Goal: Task Accomplishment & Management: Complete application form

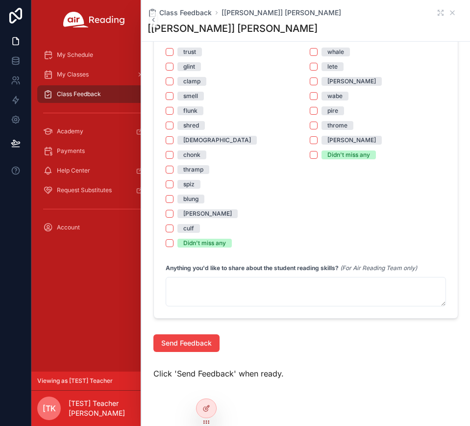
scroll to position [1001, 0]
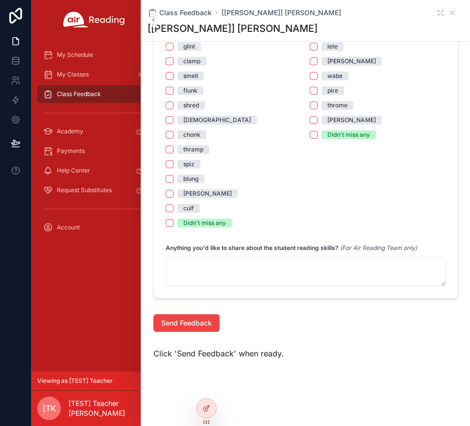
click at [329, 47] on div "lete" at bounding box center [332, 46] width 10 height 9
click at [318, 47] on button "lete" at bounding box center [314, 47] width 8 height 8
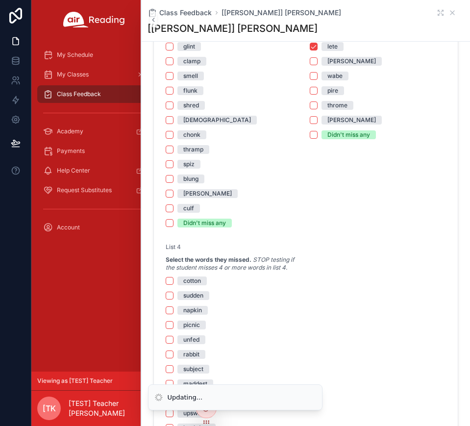
click at [328, 62] on div "[PERSON_NAME]" at bounding box center [351, 61] width 49 height 9
click at [318, 62] on button "[PERSON_NAME]" at bounding box center [314, 61] width 8 height 8
click at [329, 106] on div "throme" at bounding box center [337, 105] width 20 height 9
click at [318, 106] on button "throme" at bounding box center [314, 105] width 8 height 8
click at [330, 121] on div "[PERSON_NAME]" at bounding box center [351, 120] width 49 height 9
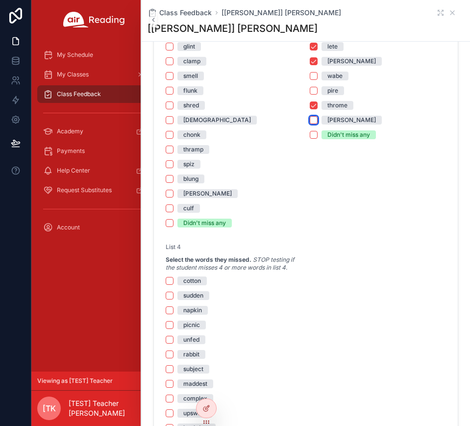
click at [318, 121] on button "[PERSON_NAME]" at bounding box center [314, 120] width 8 height 8
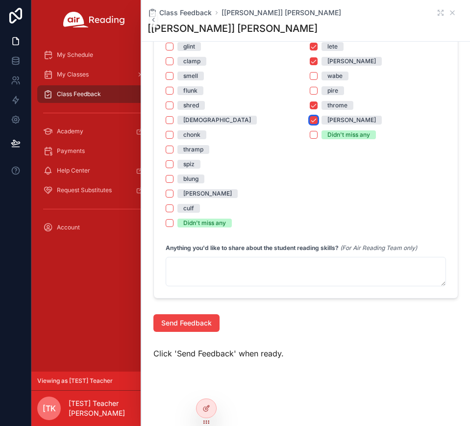
click at [313, 121] on button "[PERSON_NAME]" at bounding box center [314, 120] width 8 height 8
click at [327, 89] on div "pire" at bounding box center [332, 90] width 11 height 9
click at [318, 89] on button "pire" at bounding box center [314, 91] width 8 height 8
click at [322, 118] on span "[PERSON_NAME]" at bounding box center [352, 120] width 60 height 9
click at [318, 118] on button "[PERSON_NAME]" at bounding box center [314, 120] width 8 height 8
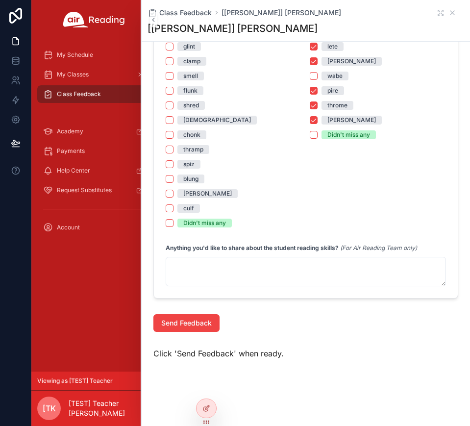
click at [322, 118] on span "[PERSON_NAME]" at bounding box center [352, 120] width 60 height 9
click at [318, 118] on button "[PERSON_NAME]" at bounding box center [314, 120] width 8 height 8
click at [322, 92] on span "pire" at bounding box center [333, 90] width 23 height 9
click at [318, 92] on button "pire" at bounding box center [314, 91] width 8 height 8
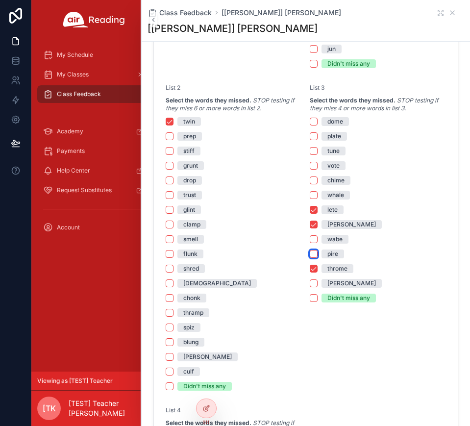
scroll to position [817, 0]
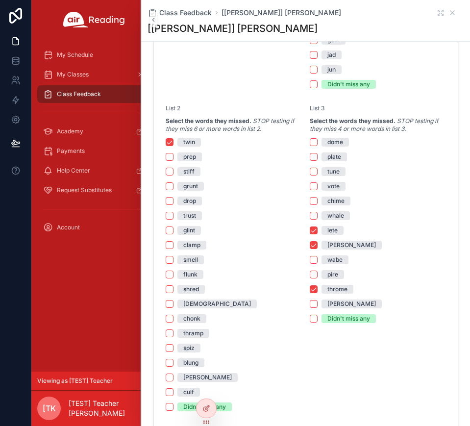
click at [330, 290] on div "throme" at bounding box center [337, 289] width 20 height 9
click at [318, 290] on button "throme" at bounding box center [314, 289] width 8 height 8
click at [330, 243] on div "[PERSON_NAME]" at bounding box center [351, 245] width 49 height 9
click at [318, 243] on button "[PERSON_NAME]" at bounding box center [314, 245] width 8 height 8
click at [330, 226] on div "lete" at bounding box center [332, 230] width 10 height 9
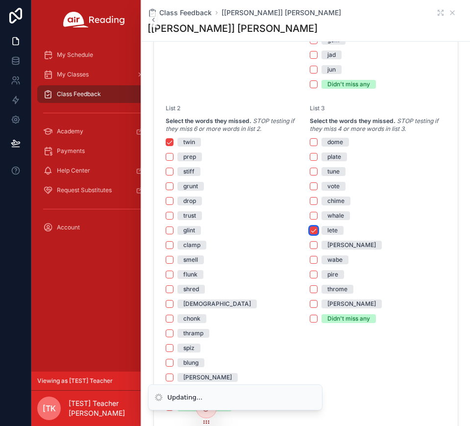
click at [318, 226] on button "lete" at bounding box center [314, 230] width 8 height 8
click at [185, 144] on div "twin" at bounding box center [189, 142] width 12 height 9
click at [174, 144] on button "twin" at bounding box center [170, 142] width 8 height 8
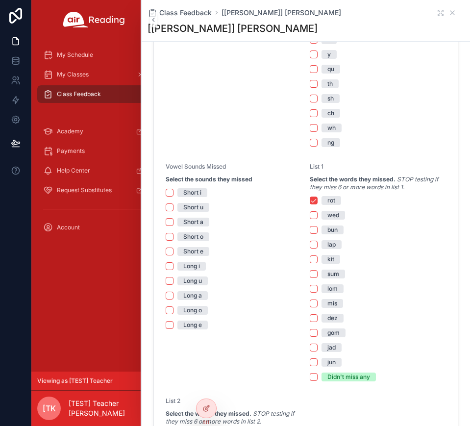
scroll to position [510, 0]
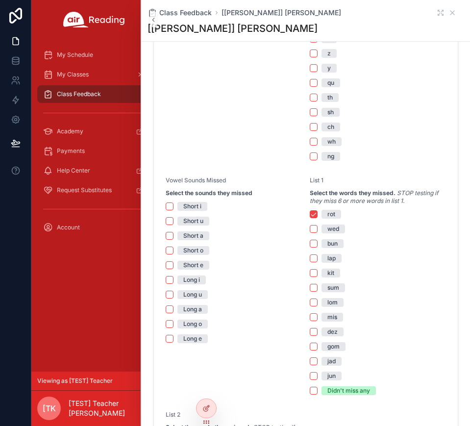
click at [327, 217] on div "rot" at bounding box center [331, 214] width 8 height 9
click at [318, 217] on button "rot" at bounding box center [314, 214] width 8 height 8
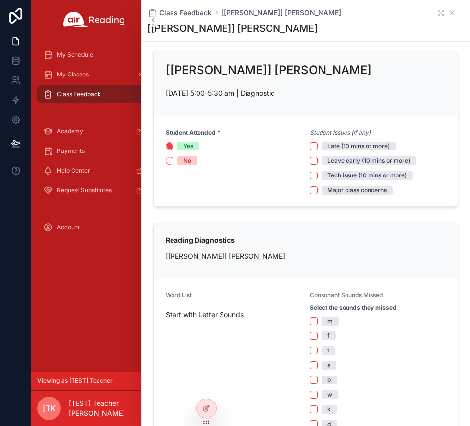
scroll to position [0, 0]
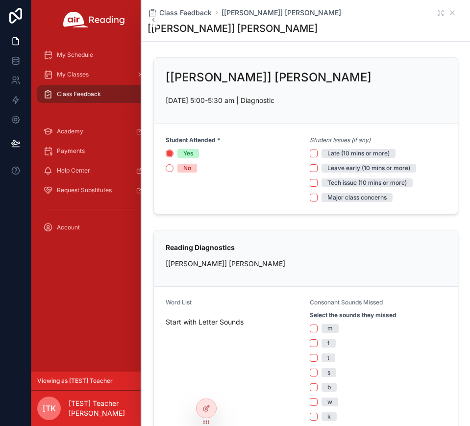
click at [181, 153] on span "Yes" at bounding box center [188, 153] width 22 height 9
click at [174, 153] on button "Yes" at bounding box center [170, 154] width 8 height 8
click at [199, 204] on form "Student Attended * Yes No Student Issues (if any) Late (10 mins or more) Leave …" at bounding box center [306, 169] width 304 height 90
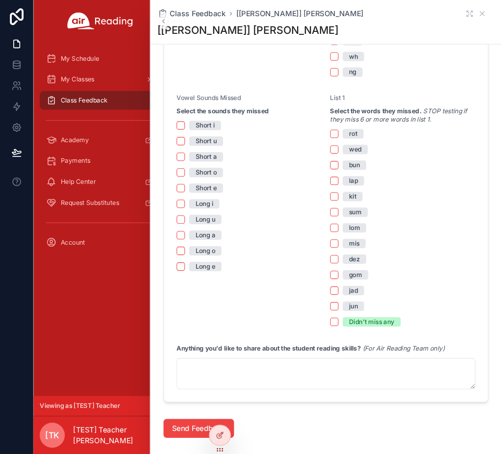
scroll to position [617, 0]
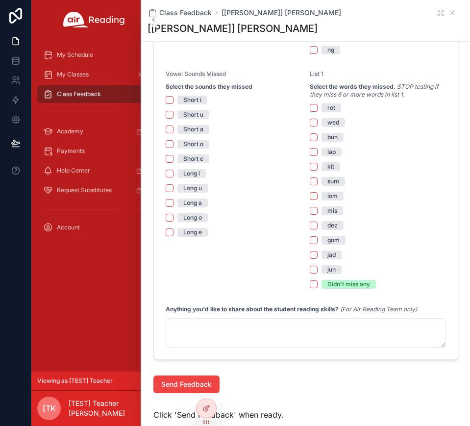
click at [310, 103] on div "rot" at bounding box center [378, 107] width 136 height 9
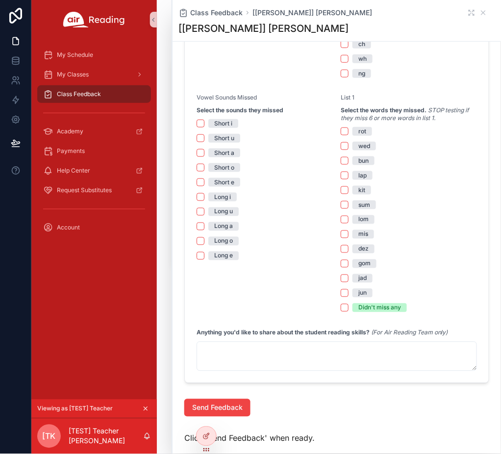
scroll to position [616, 0]
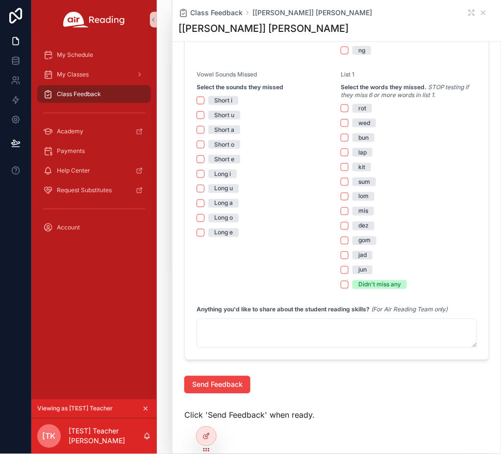
click at [358, 197] on div "lom" at bounding box center [363, 196] width 10 height 9
click at [349, 197] on button "lom" at bounding box center [345, 197] width 8 height 8
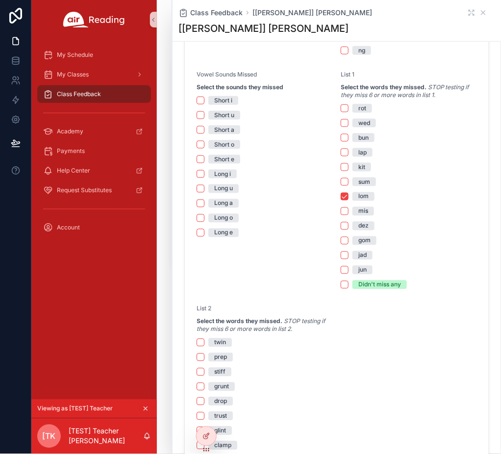
click at [362, 195] on div "lom" at bounding box center [363, 196] width 10 height 9
click at [349, 195] on button "lom" at bounding box center [345, 197] width 8 height 8
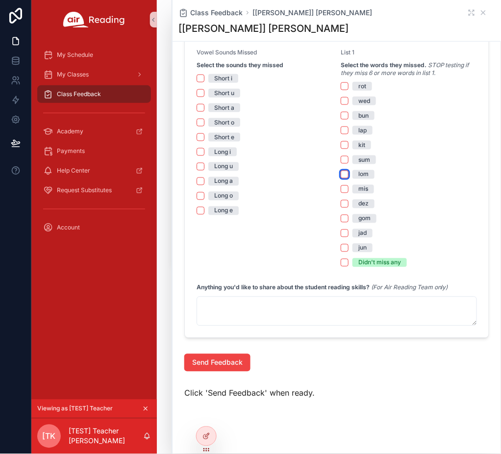
scroll to position [650, 0]
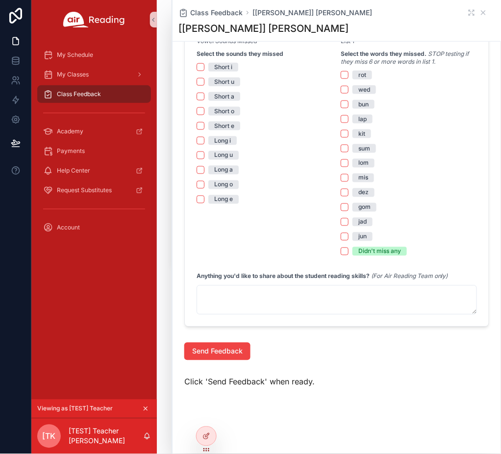
click at [358, 160] on div "lom" at bounding box center [363, 163] width 10 height 9
click at [349, 160] on button "lom" at bounding box center [345, 163] width 8 height 8
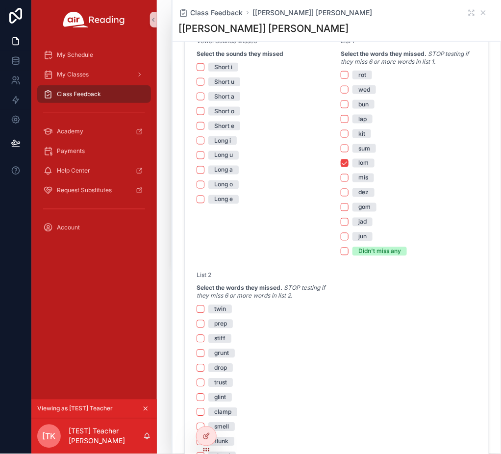
click at [363, 162] on div "lom" at bounding box center [363, 163] width 10 height 9
click at [349, 162] on button "lom" at bounding box center [345, 163] width 8 height 8
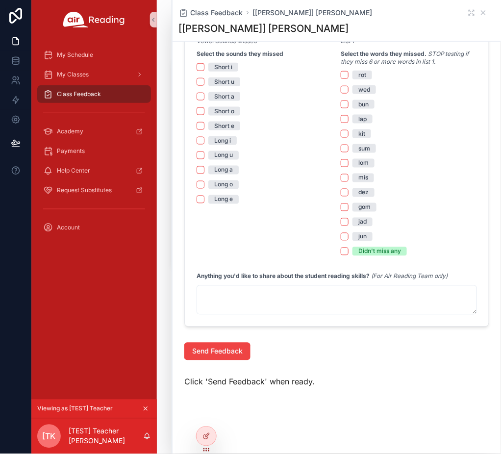
click at [358, 177] on div "mis" at bounding box center [363, 178] width 10 height 9
click at [349, 177] on button "mis" at bounding box center [345, 178] width 8 height 8
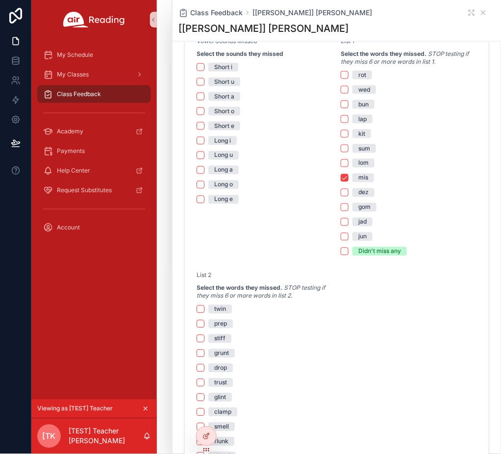
click at [358, 177] on div "mis" at bounding box center [363, 178] width 10 height 9
click at [349, 177] on button "mis" at bounding box center [345, 178] width 8 height 8
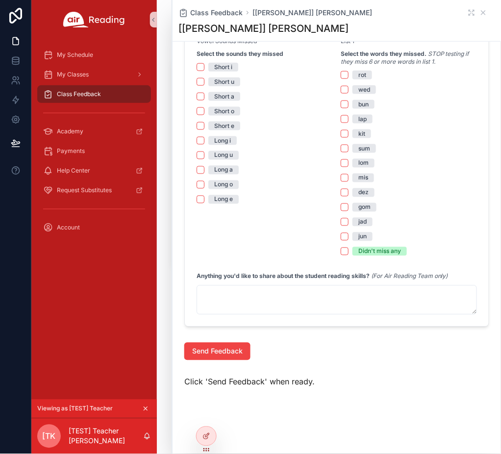
click at [74, 340] on div "My Schedule My Classes Class Feedback Academy Payments Help Center Request Subs…" at bounding box center [93, 219] width 125 height 360
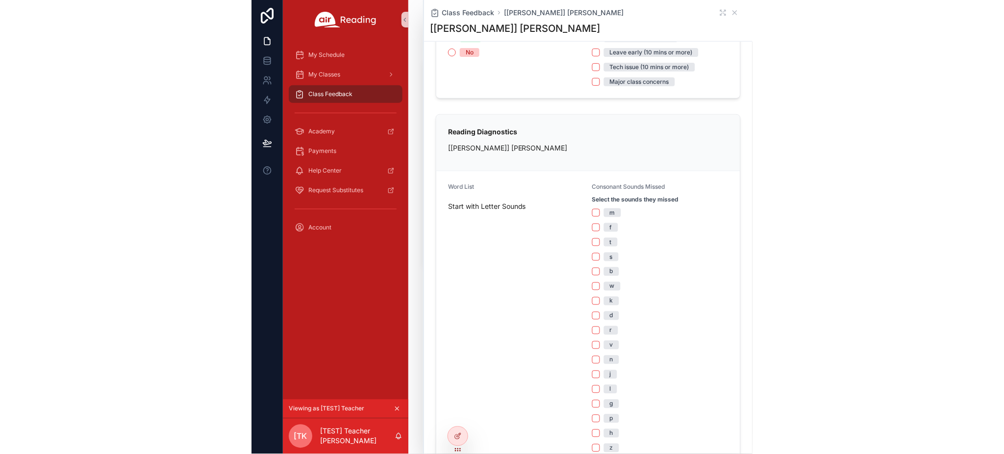
scroll to position [0, 0]
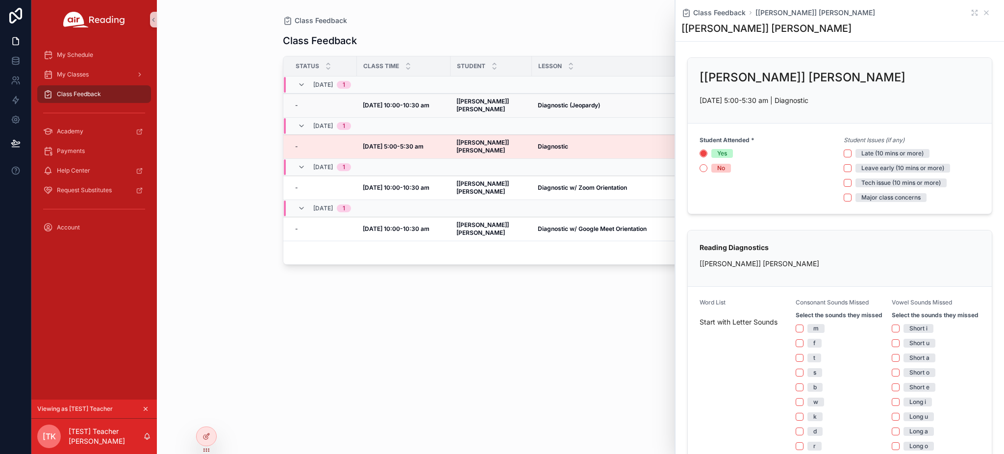
click at [375, 101] on strong "Diagnostic (Jeopardy)" at bounding box center [569, 104] width 62 height 7
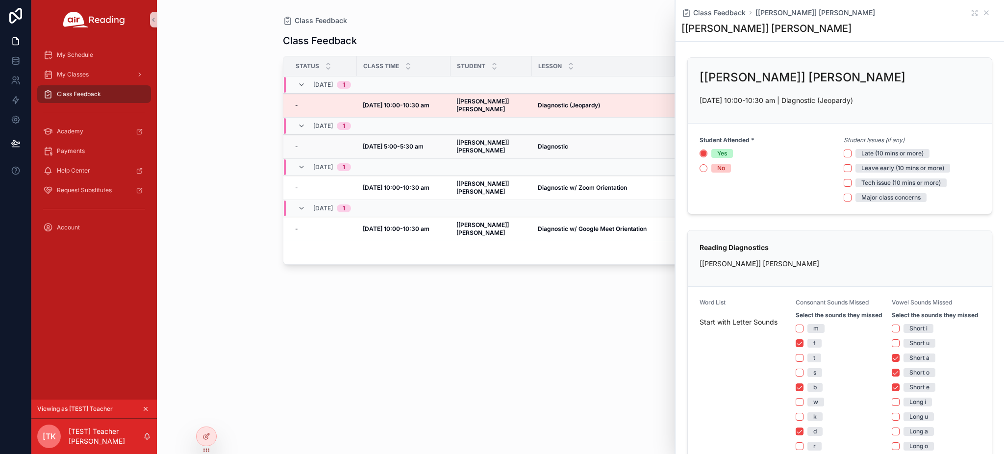
click at [375, 143] on strong "Diagnostic" at bounding box center [553, 146] width 30 height 7
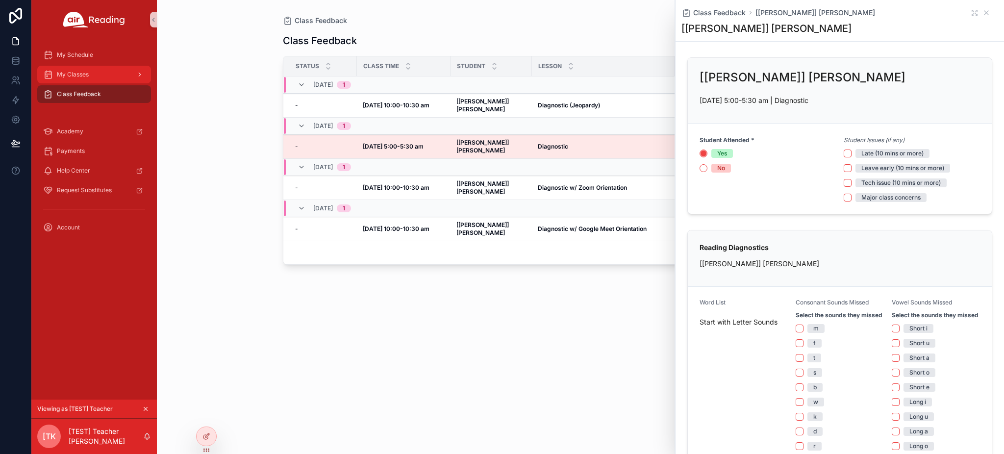
click at [83, 71] on span "My Classes" at bounding box center [73, 75] width 32 height 8
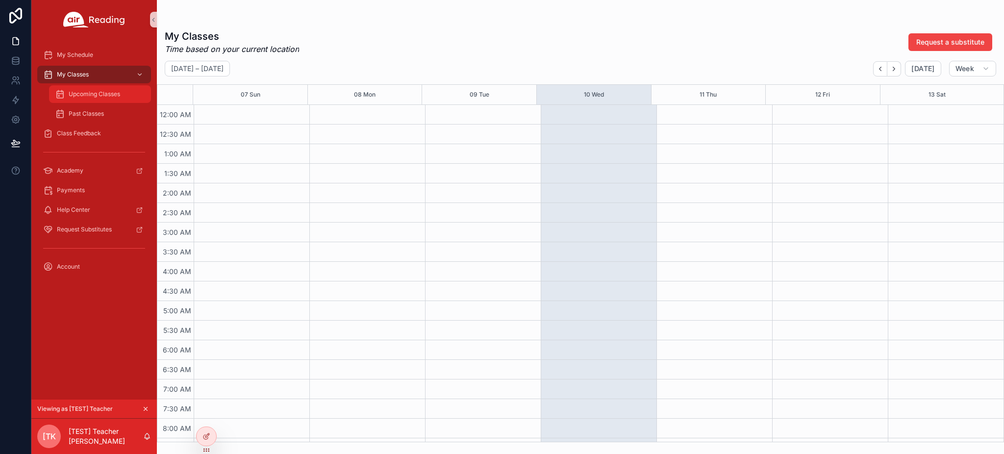
click at [81, 95] on span "Upcoming Classes" at bounding box center [94, 94] width 51 height 8
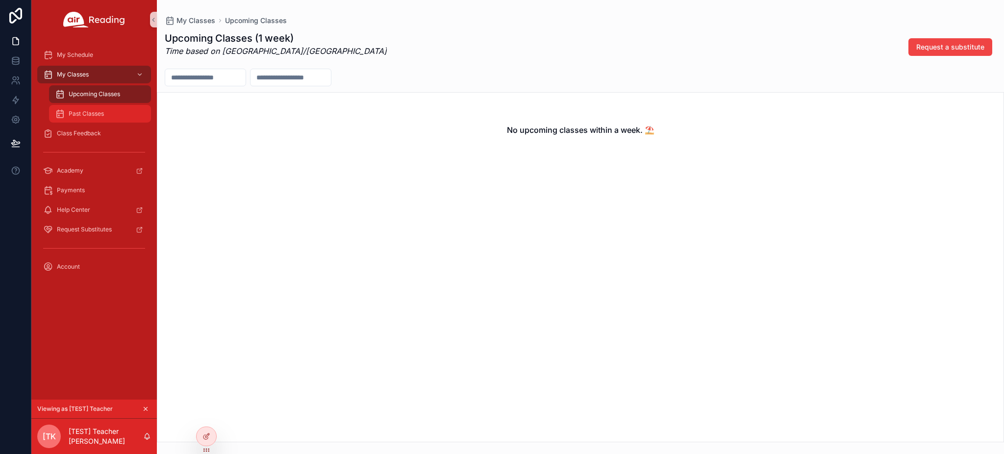
click at [85, 117] on span "Past Classes" at bounding box center [86, 114] width 35 height 8
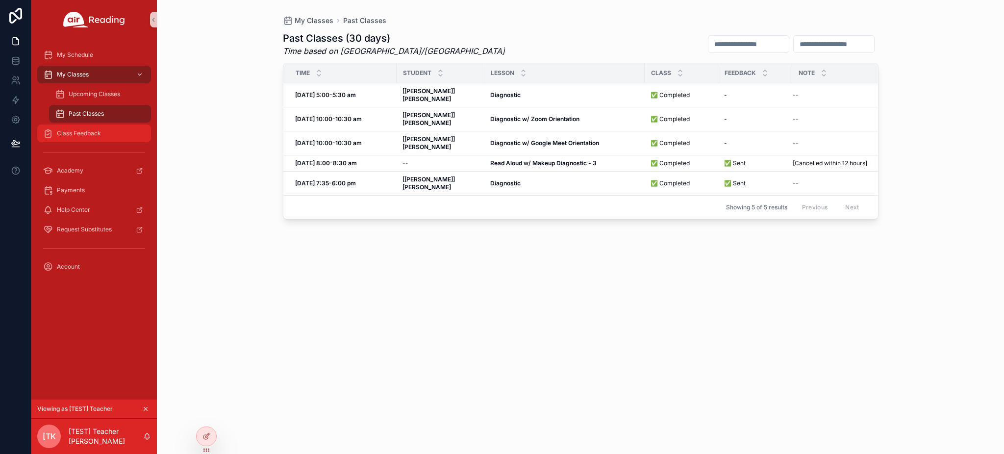
click at [87, 129] on span "Class Feedback" at bounding box center [79, 133] width 44 height 8
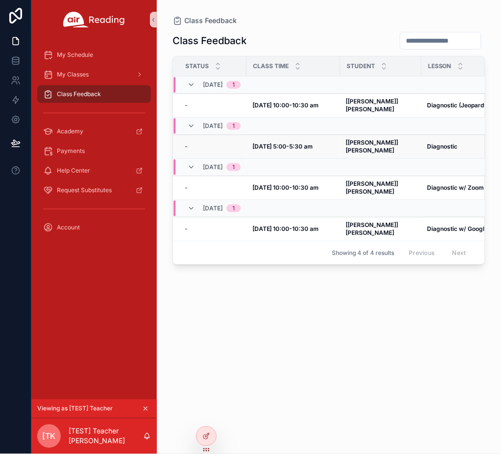
click at [375, 143] on strong "Diagnostic" at bounding box center [442, 146] width 30 height 7
